Goal: Transaction & Acquisition: Purchase product/service

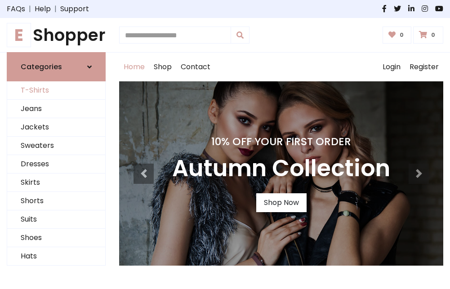
click at [56, 91] on link "T-Shirts" at bounding box center [56, 90] width 98 height 18
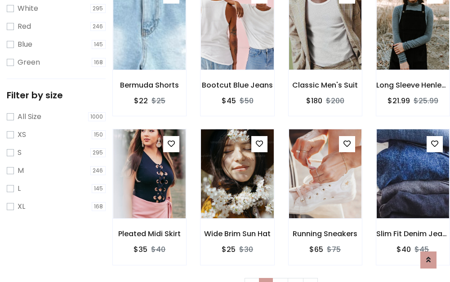
scroll to position [16, 0]
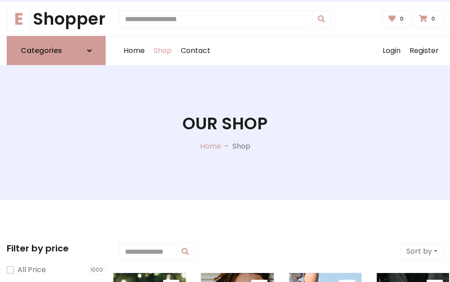
click at [225, 132] on h1 "Our Shop" at bounding box center [224, 124] width 85 height 20
click at [281, 51] on div "Home Shop Contact Log out Login Register" at bounding box center [281, 50] width 324 height 29
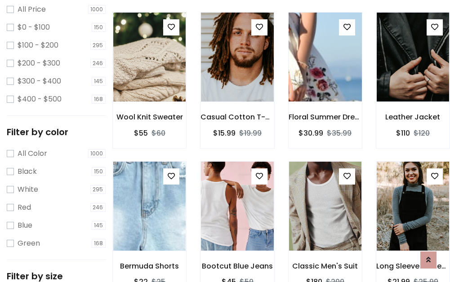
click at [325, 74] on img at bounding box center [325, 57] width 87 height 216
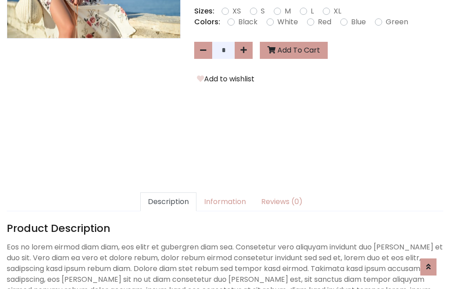
scroll to position [220, 0]
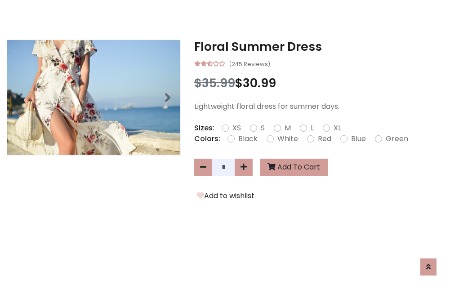
click at [318, 47] on h3 "Floral Summer Dress" at bounding box center [318, 47] width 249 height 14
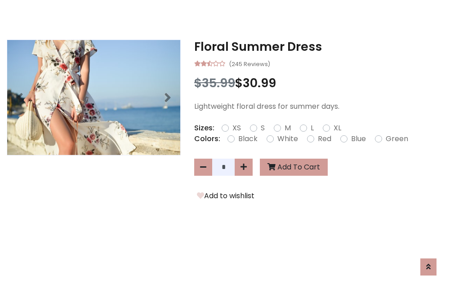
scroll to position [0, 0]
